Goal: Submit feedback/report problem

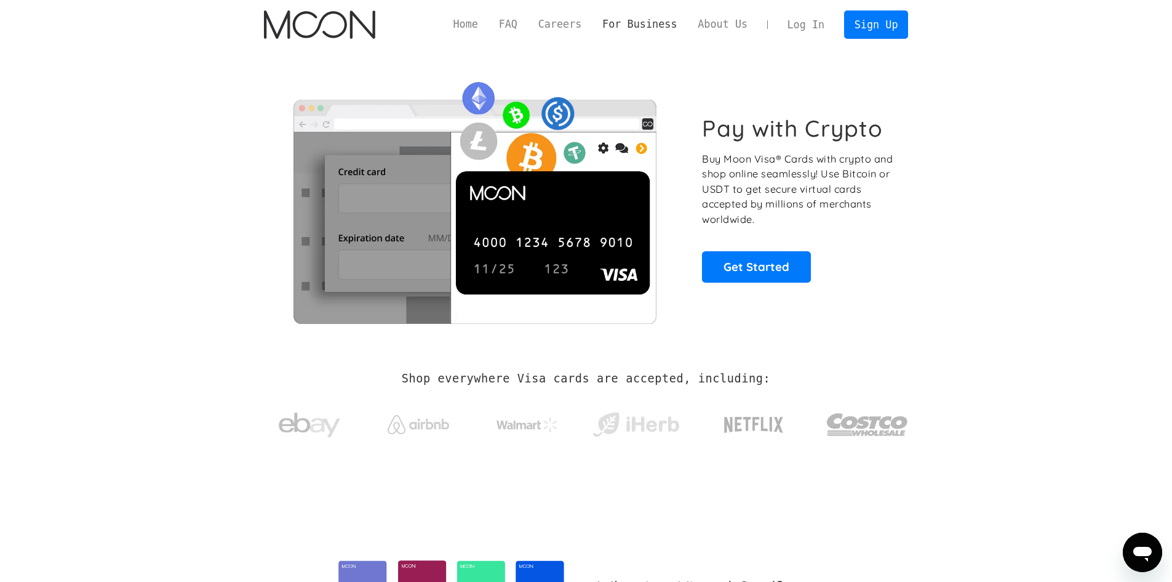
click at [668, 26] on link "For Business" at bounding box center [639, 24] width 95 height 15
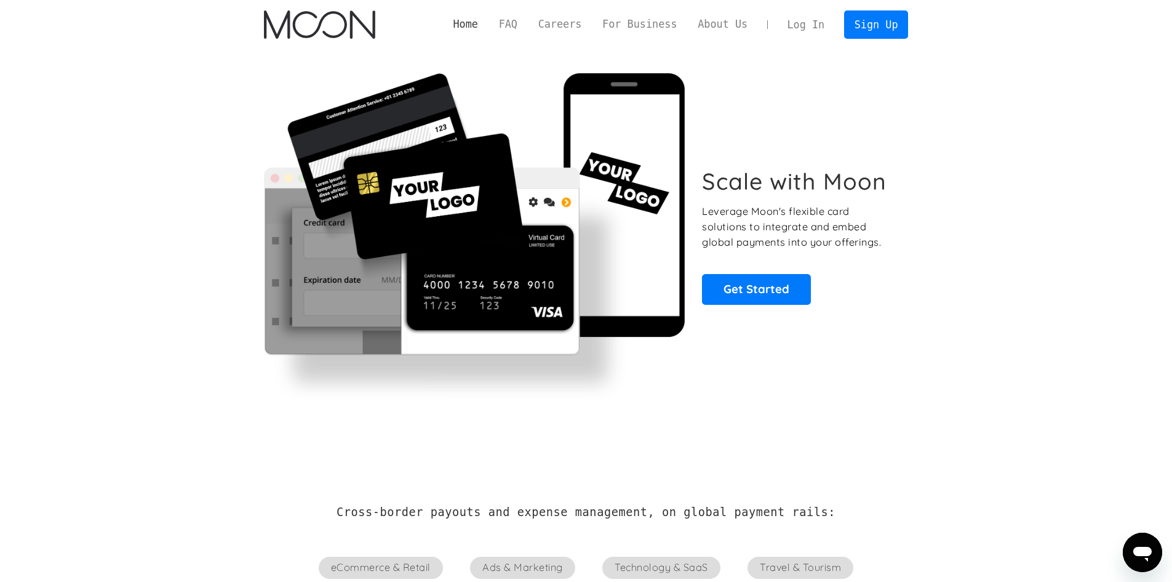
click at [484, 21] on link "Home" at bounding box center [466, 24] width 46 height 15
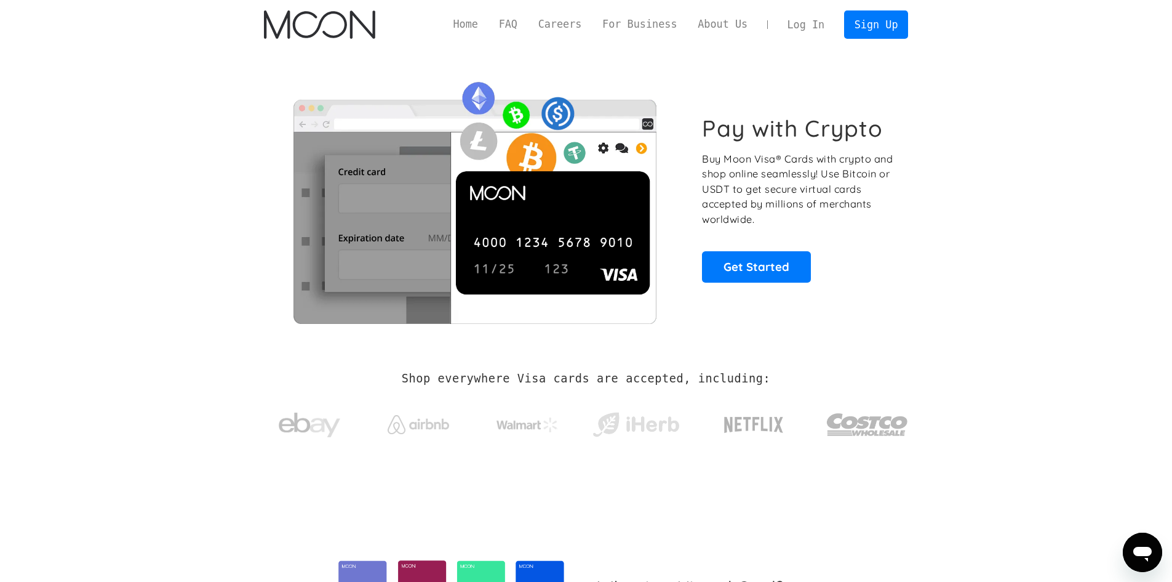
click at [1144, 561] on icon "Open messaging window" at bounding box center [1143, 552] width 22 height 22
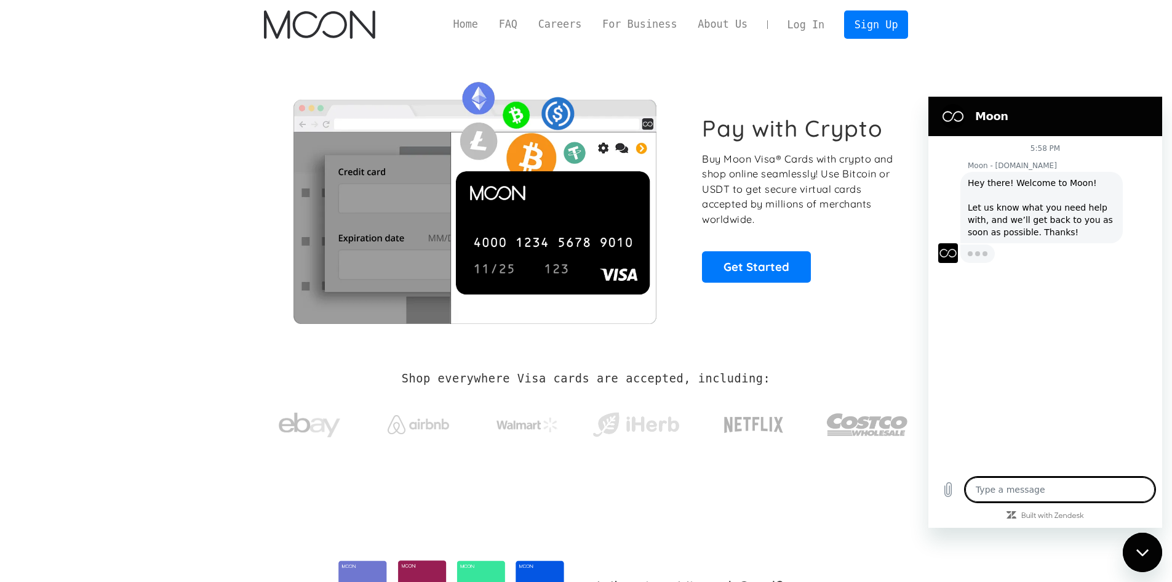
type textarea "x"
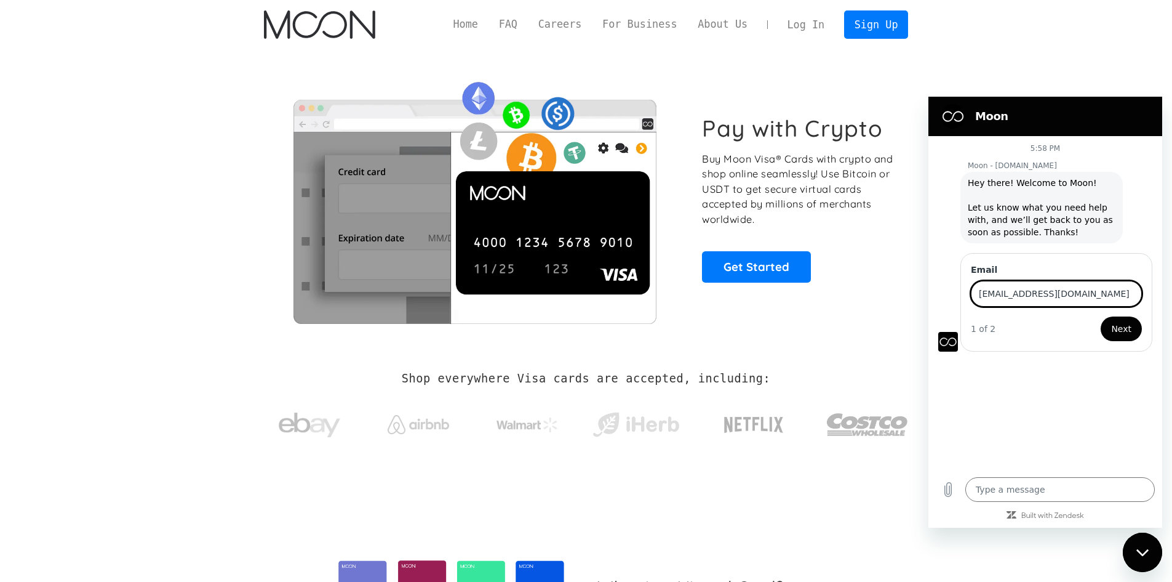
type input "[EMAIL_ADDRESS][DOMAIN_NAME]"
click at [1101, 316] on button "Next" at bounding box center [1121, 328] width 41 height 25
type textarea "x"
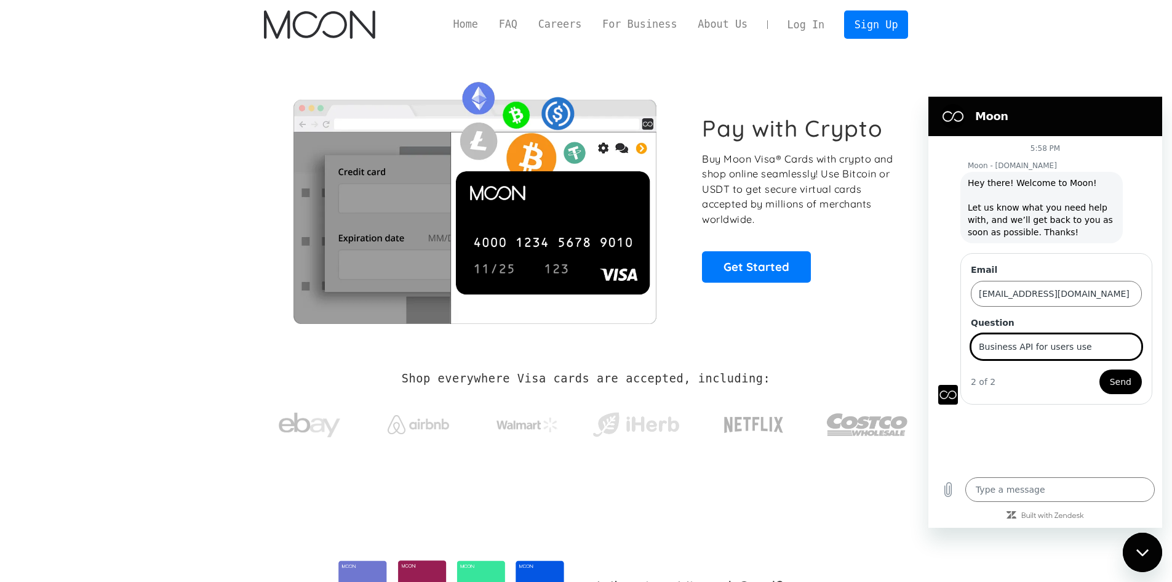
type input "Business API for users use"
click at [1114, 386] on span "Send" at bounding box center [1121, 381] width 22 height 15
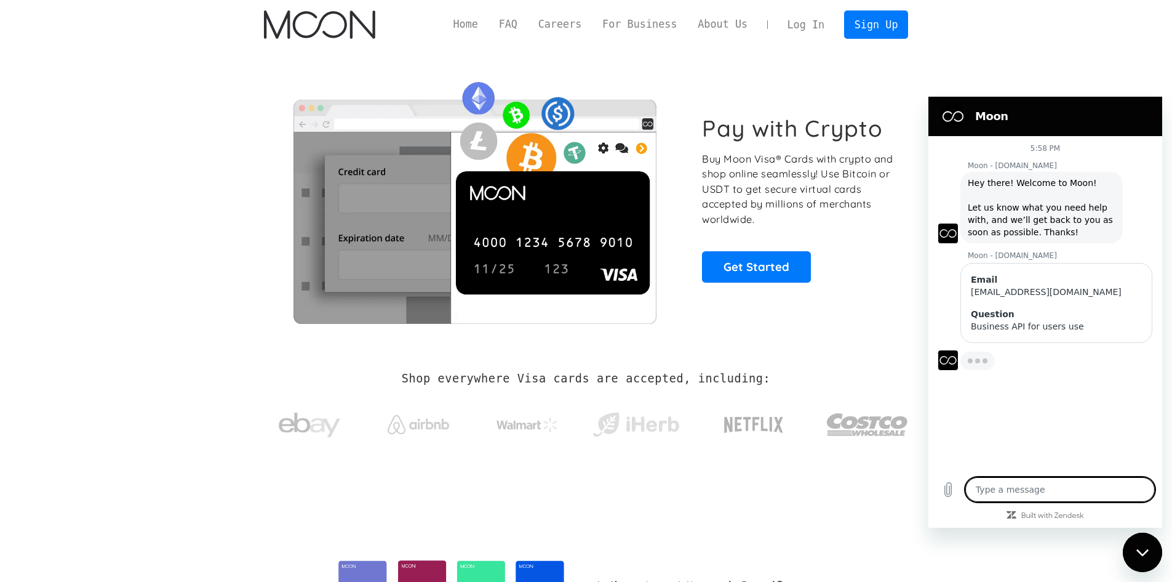
type textarea "x"
